Goal: Task Accomplishment & Management: Use online tool/utility

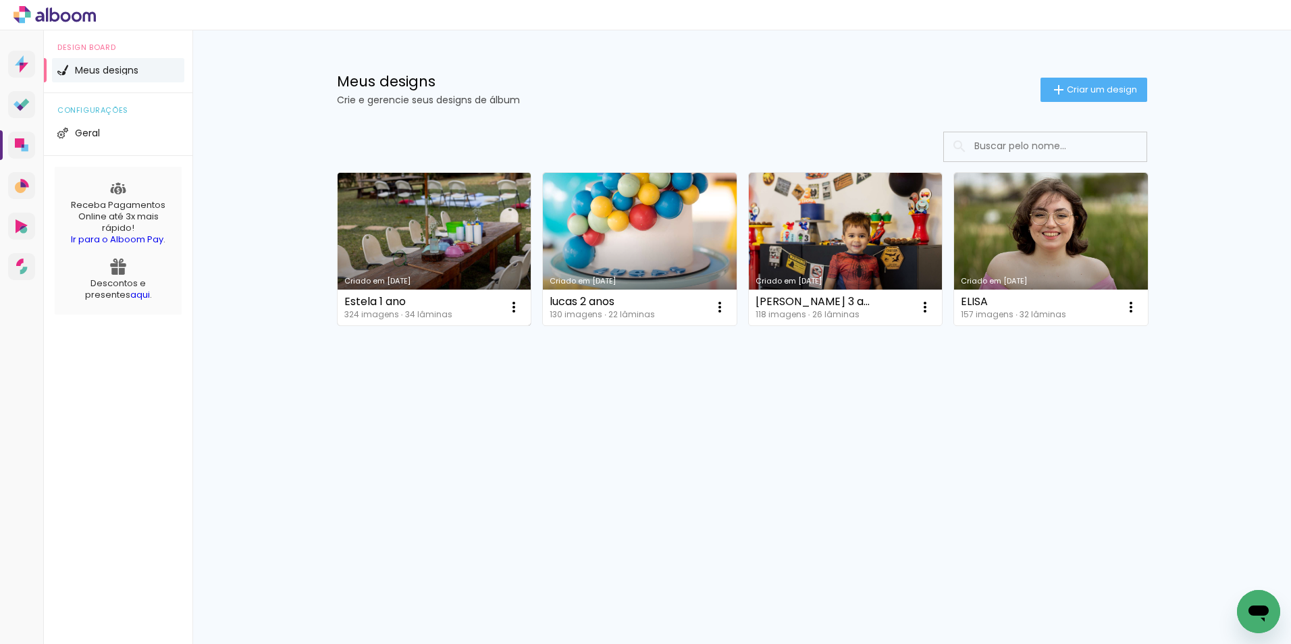
click at [398, 228] on link "Criado em [DATE]" at bounding box center [435, 249] width 194 height 153
